Goal: Transaction & Acquisition: Subscribe to service/newsletter

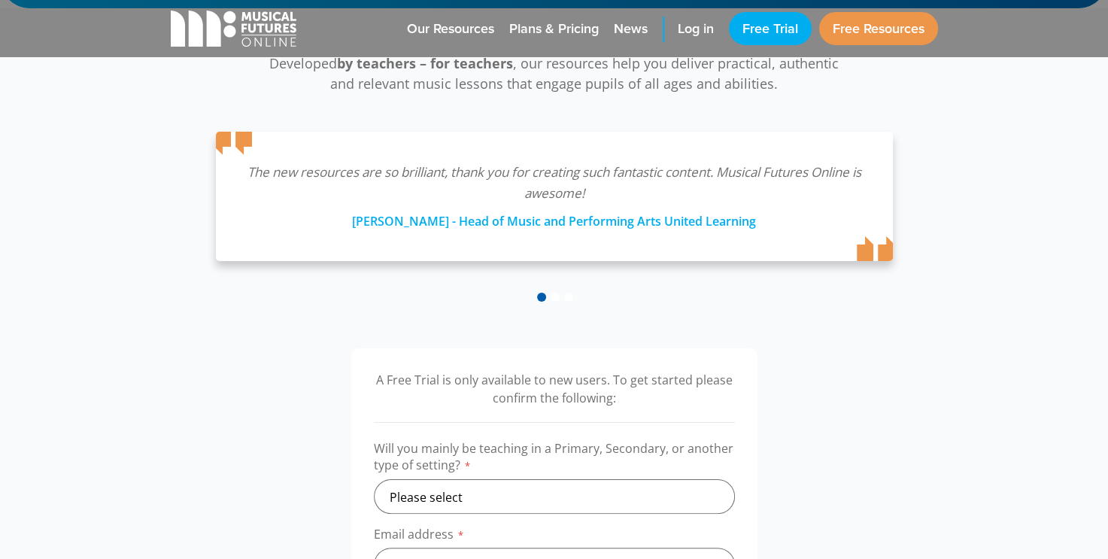
scroll to position [361, 0]
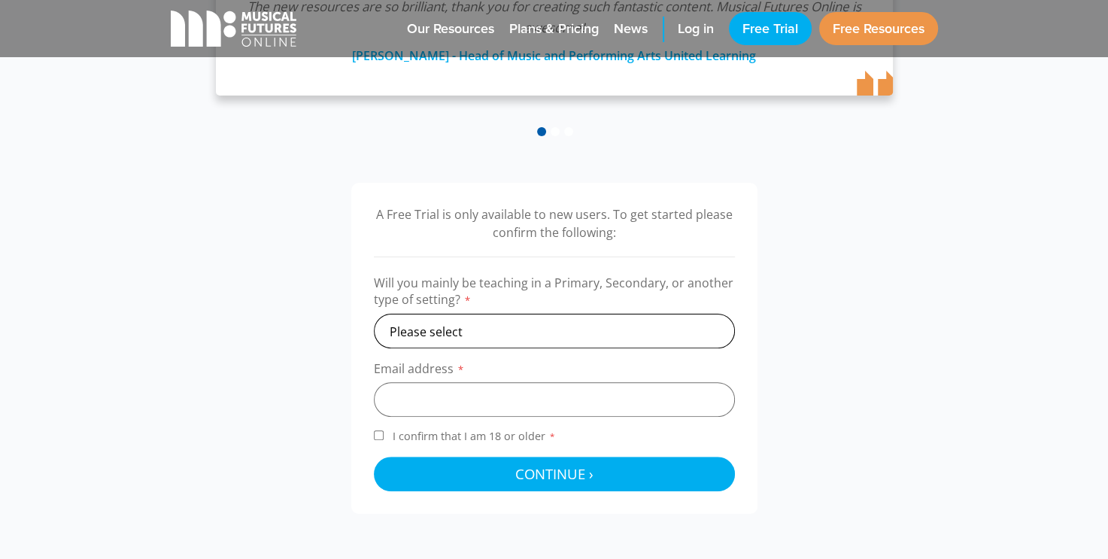
click at [436, 330] on select "Please select Primary Secondary Other" at bounding box center [554, 331] width 361 height 35
select select "primary"
click at [374, 314] on select "Please select Primary Secondary Other" at bounding box center [554, 331] width 361 height 35
click at [424, 402] on input "email" at bounding box center [554, 399] width 361 height 35
type input "liz.eland677@schools.sa.edu.au"
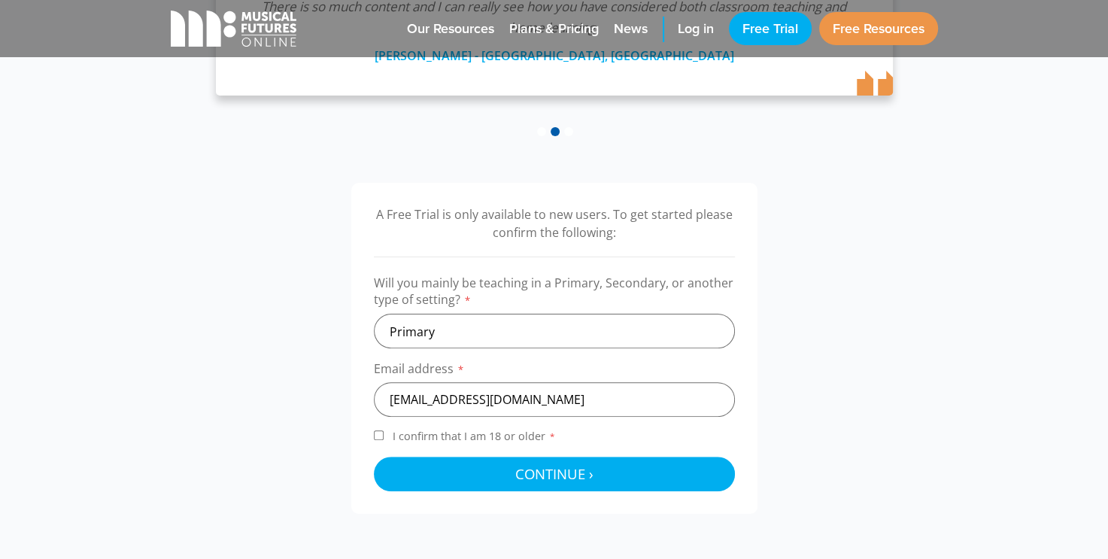
click at [382, 431] on input "I confirm that I am 18 or older *" at bounding box center [379, 435] width 10 height 10
checkbox input "true"
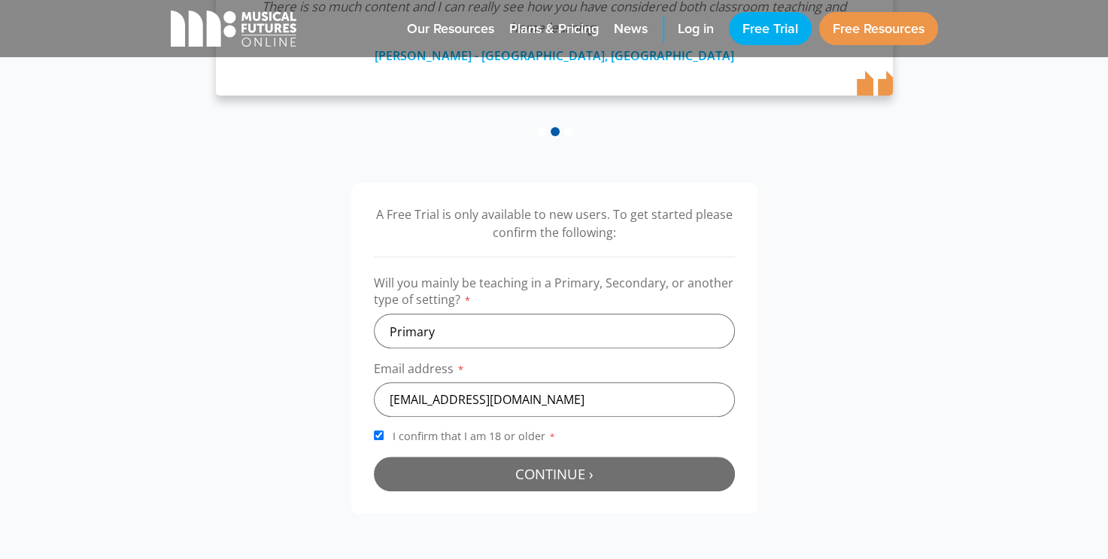
click at [572, 473] on span "Continue ›" at bounding box center [554, 473] width 78 height 19
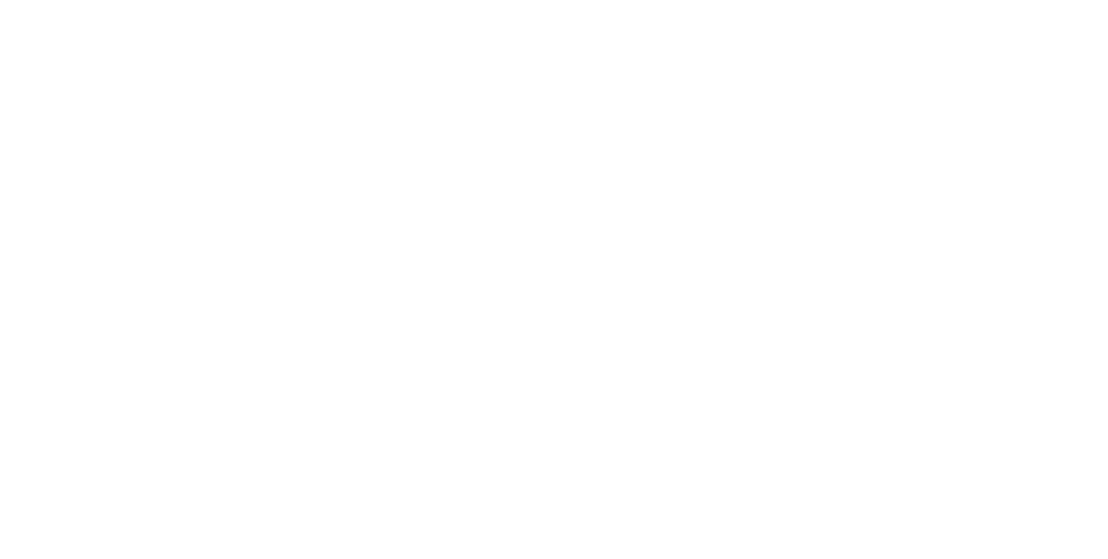
scroll to position [484, 0]
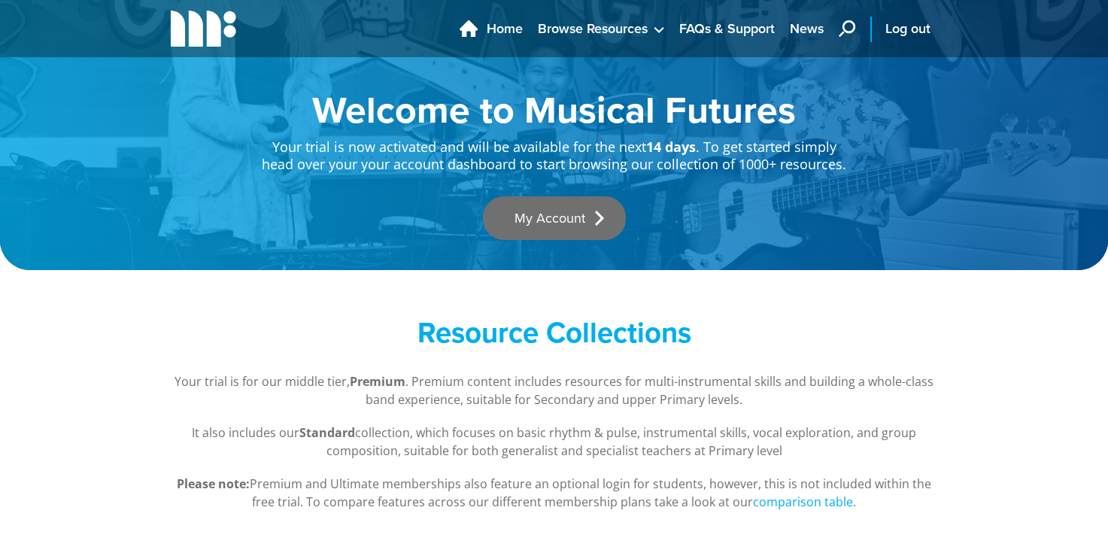
click at [563, 226] on link "My Account" at bounding box center [554, 218] width 143 height 44
